Goal: Task Accomplishment & Management: Complete application form

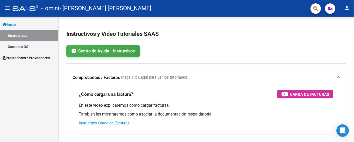
click at [32, 61] on link "Prestadores / Proveedores" at bounding box center [29, 57] width 58 height 11
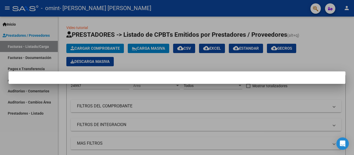
click at [194, 84] on div at bounding box center [177, 77] width 354 height 155
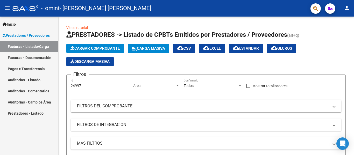
click at [37, 59] on link "Facturas - Documentación" at bounding box center [29, 57] width 58 height 11
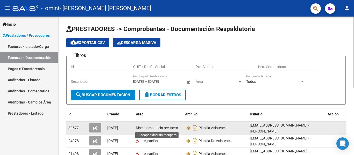
click at [143, 127] on span "Discapacidad sin recupero" at bounding box center [157, 128] width 42 height 4
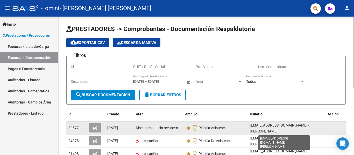
click at [259, 126] on span "[EMAIL_ADDRESS][DOMAIN_NAME] - [PERSON_NAME]" at bounding box center [279, 128] width 59 height 10
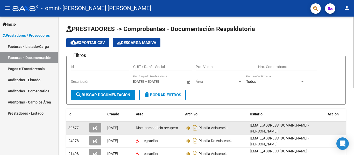
click at [259, 126] on span "[EMAIL_ADDRESS][DOMAIN_NAME] - [PERSON_NAME]" at bounding box center [279, 128] width 59 height 10
click at [93, 132] on button "button" at bounding box center [95, 127] width 12 height 9
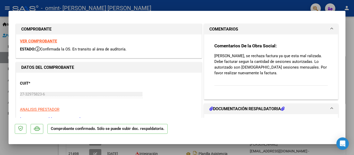
click at [280, 76] on p "[PERSON_NAME], se rechaza factura ya que esta mal ralizada. Debe facturar segun…" at bounding box center [272, 64] width 114 height 23
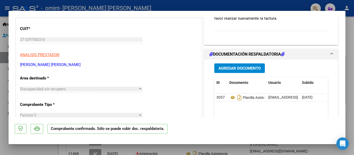
scroll to position [78, 0]
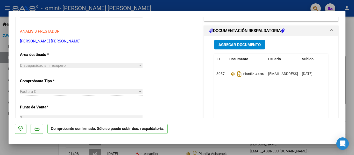
click at [73, 66] on div "Discapacidad sin recupero" at bounding box center [79, 65] width 118 height 5
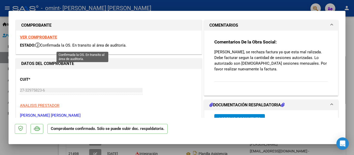
scroll to position [0, 0]
